Goal: Task Accomplishment & Management: Use online tool/utility

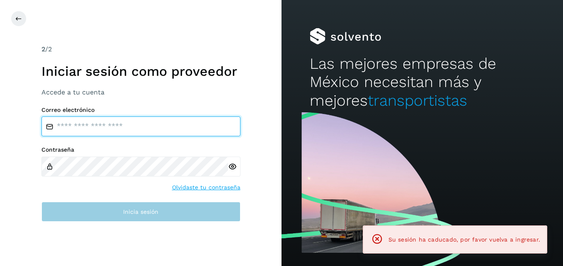
type input "**********"
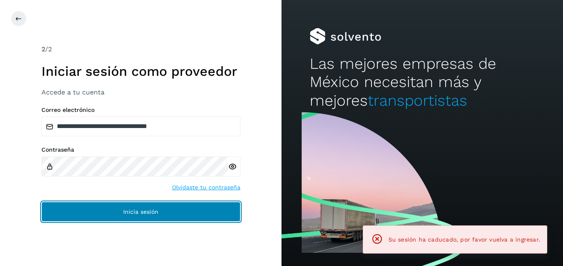
click at [83, 214] on button "Inicia sesión" at bounding box center [140, 212] width 199 height 20
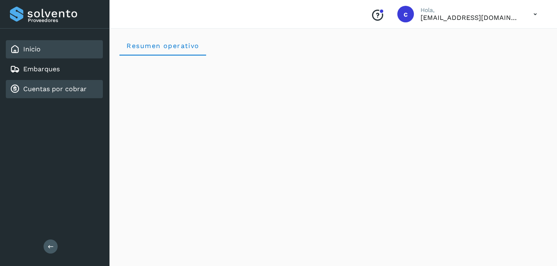
click at [62, 86] on link "Cuentas por cobrar" at bounding box center [54, 89] width 63 height 8
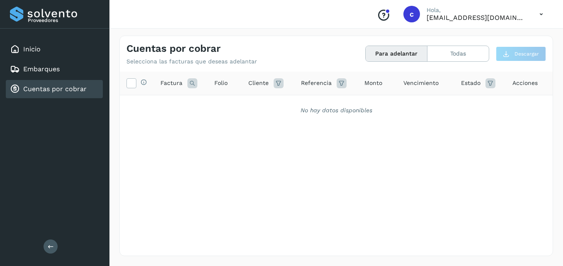
click at [63, 85] on link "Cuentas por cobrar" at bounding box center [54, 89] width 63 height 8
click at [54, 71] on link "Embarques" at bounding box center [41, 69] width 37 height 8
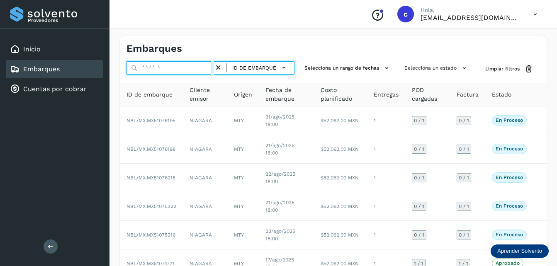
click at [149, 65] on input "text" at bounding box center [171, 67] width 88 height 13
paste input "**********"
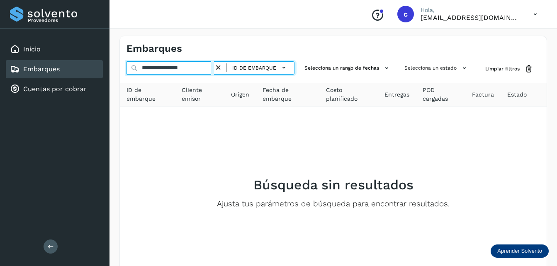
type input "**********"
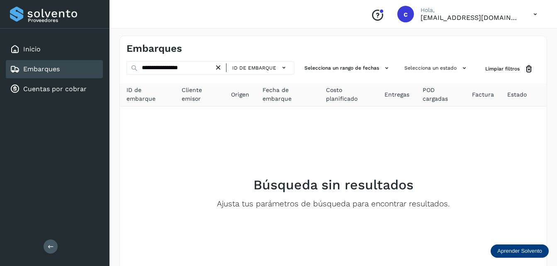
click at [216, 66] on icon at bounding box center [218, 67] width 9 height 9
click at [219, 65] on div "ID de embarque" at bounding box center [211, 67] width 168 height 13
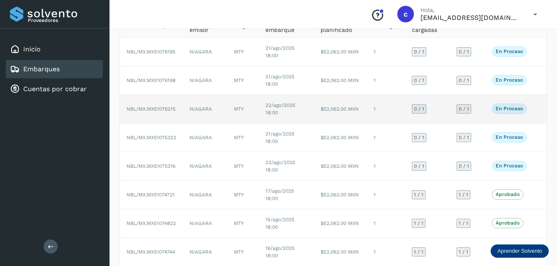
scroll to position [69, 0]
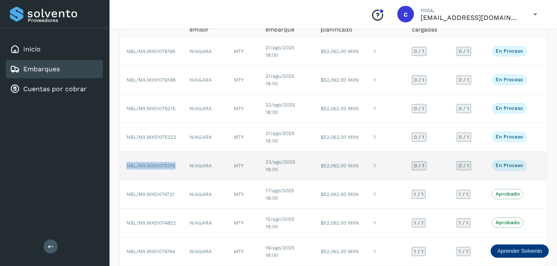
drag, startPoint x: 177, startPoint y: 167, endPoint x: 127, endPoint y: 165, distance: 50.7
click at [127, 165] on td "NBL/MX.MX51075316" at bounding box center [151, 166] width 63 height 29
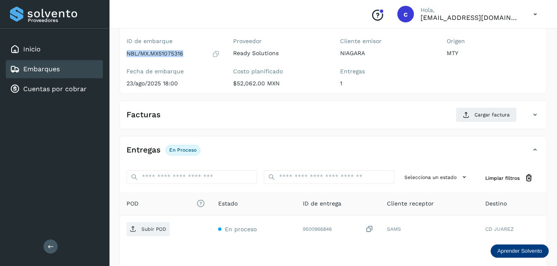
drag, startPoint x: 184, startPoint y: 55, endPoint x: 126, endPoint y: 56, distance: 57.7
click at [126, 56] on div "ID de embarque NBL/MX.MX51075316 Fecha de embarque 23/ago/2025 18:00" at bounding box center [173, 63] width 107 height 59
copy p "NBL/MX.MX51075316"
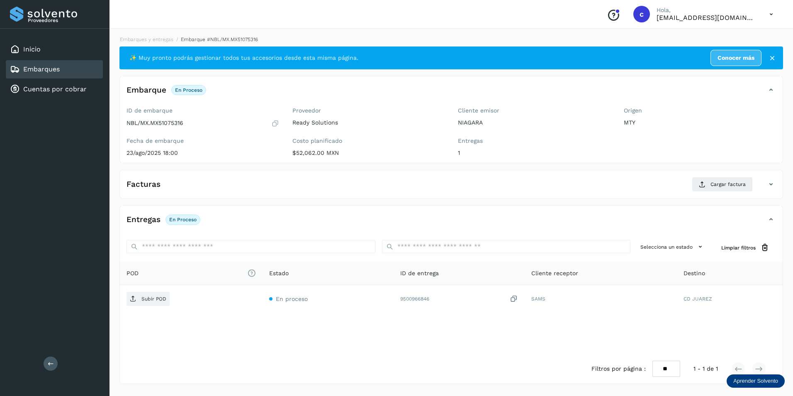
click at [563, 16] on icon at bounding box center [771, 14] width 17 height 17
click at [563, 40] on div "Cerrar sesión" at bounding box center [730, 37] width 99 height 16
